Goal: Find specific page/section: Find specific page/section

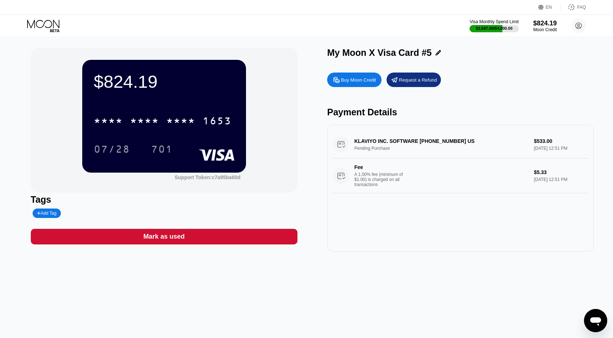
click at [481, 134] on div "KLAVIYO INC. SOFTWARE [PHONE_NUMBER] US Pending Purchase $533.00 [DATE] 12:51 P…" at bounding box center [460, 161] width 255 height 63
click at [39, 28] on icon at bounding box center [44, 26] width 34 height 13
